Goal: Check status: Check status

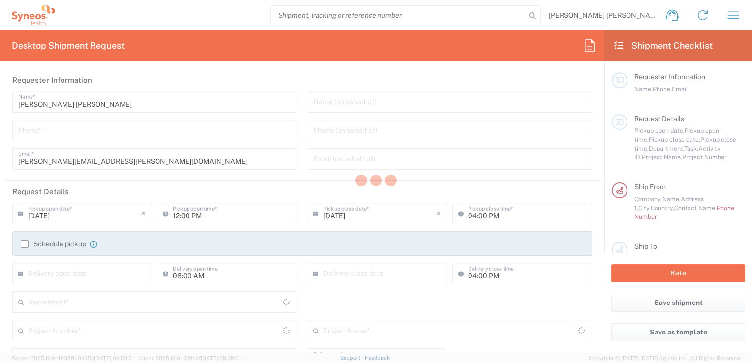
type input "Department"
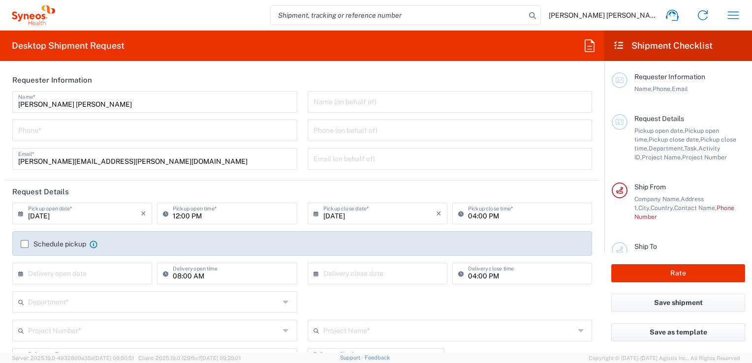
type input "[GEOGRAPHIC_DATA]"
type input "Syneos Health Clinical [GEOGRAPHIC_DATA]"
click at [737, 15] on icon "button" at bounding box center [734, 15] width 16 height 16
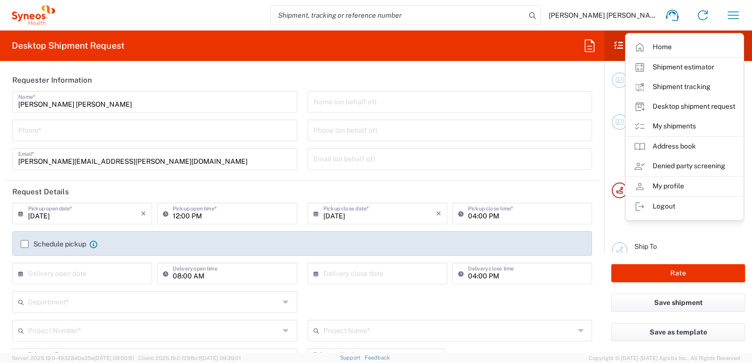
click at [678, 124] on link "My shipments" at bounding box center [684, 127] width 117 height 20
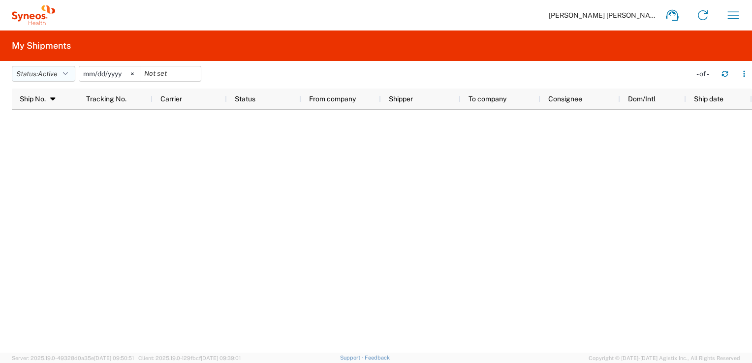
click at [68, 74] on icon "button" at bounding box center [65, 73] width 5 height 7
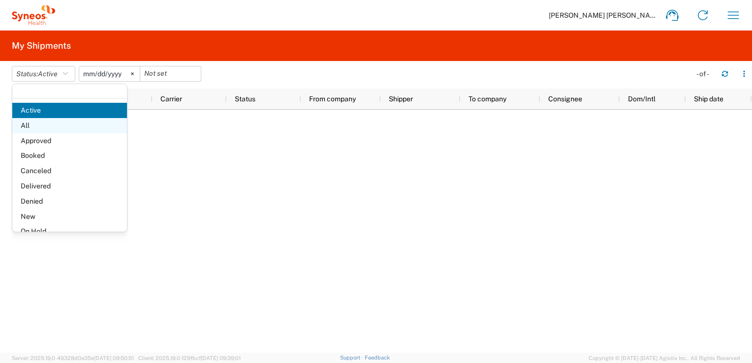
click at [51, 128] on span "All" at bounding box center [69, 125] width 115 height 15
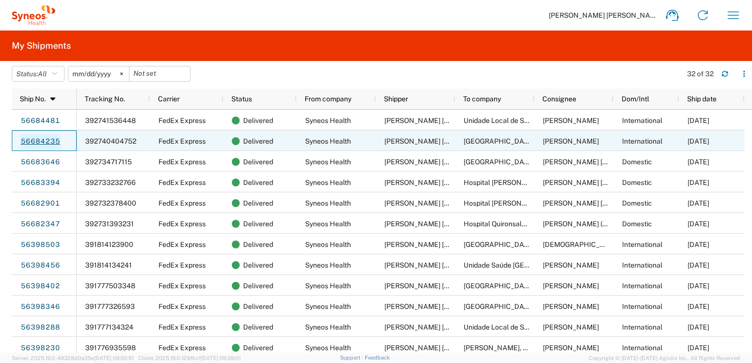
click at [38, 141] on link "56684235" at bounding box center [40, 142] width 40 height 16
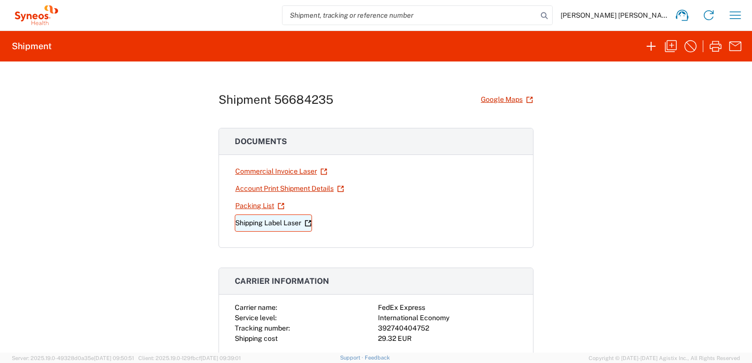
click at [276, 225] on link "Shipping Label Laser" at bounding box center [273, 223] width 77 height 17
click at [283, 170] on link "Commercial Invoice Laser" at bounding box center [281, 171] width 93 height 17
